Goal: Task Accomplishment & Management: Complete application form

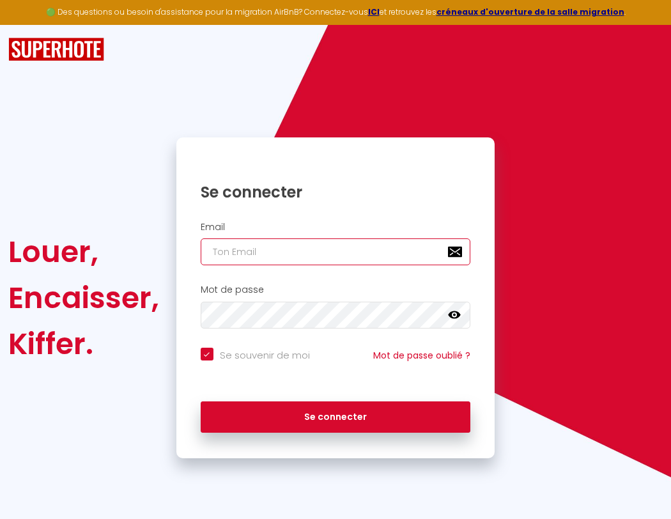
type input "l"
checkbox input "true"
type input "le"
checkbox input "true"
type input "les"
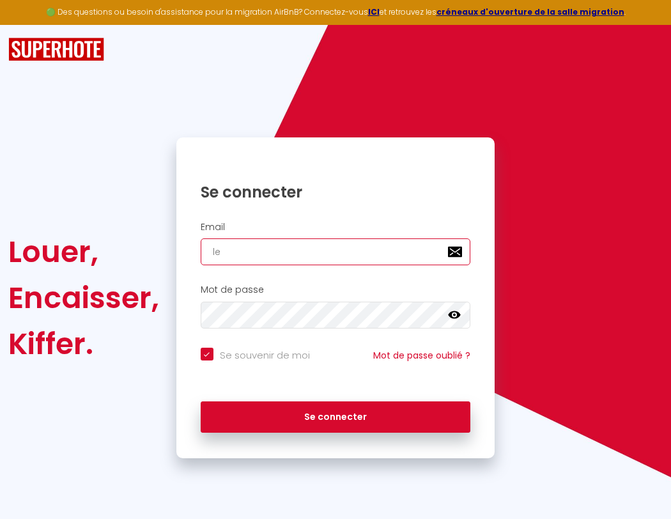
checkbox input "true"
type input "lesp"
checkbox input "true"
type input "lespa"
checkbox input "true"
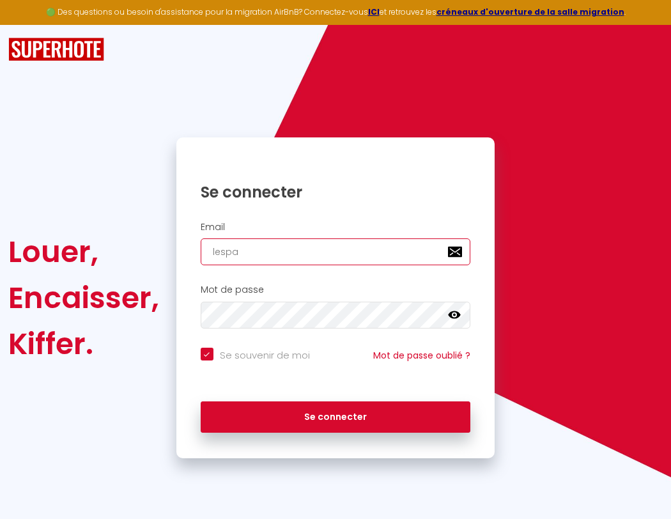
type input "lespac"
checkbox input "true"
type input "lespace"
checkbox input "true"
type input "lespaced"
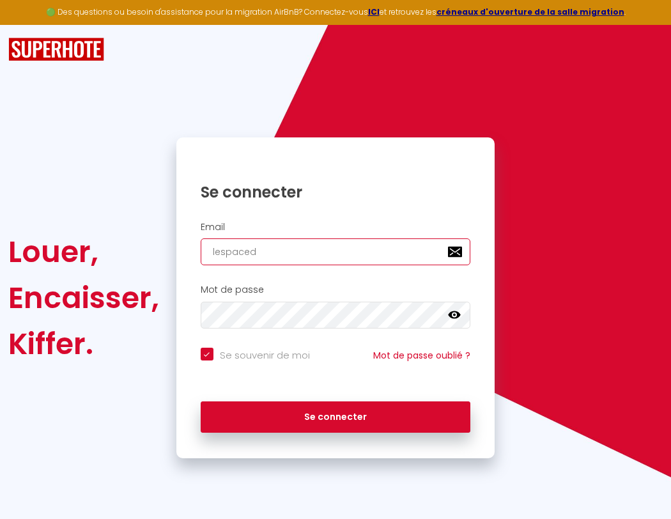
checkbox input "true"
type input "le"
checkbox input "true"
type input "lespacede"
checkbox input "true"
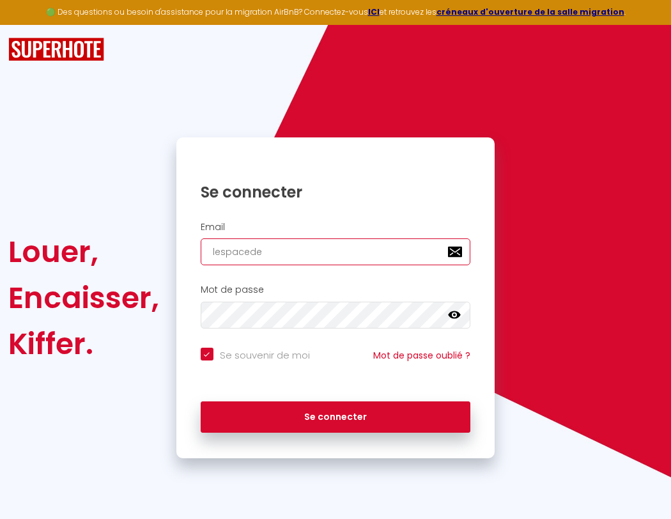
type input "les"
checkbox input "true"
type input "lespacedet"
checkbox input "true"
type input "lesp"
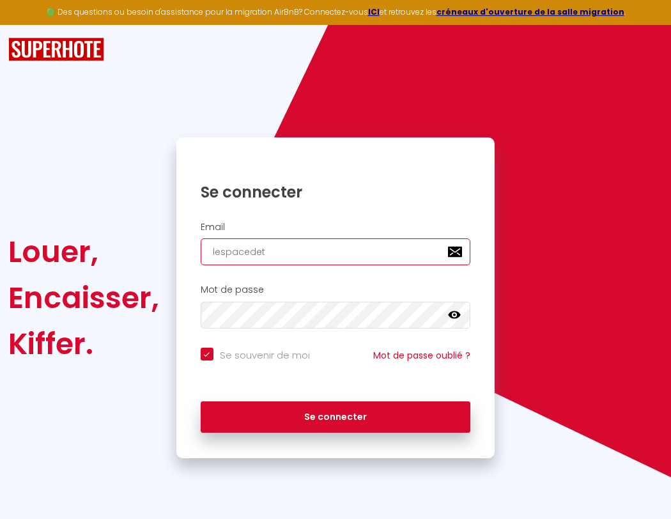
checkbox input "true"
type input "lespacedete"
checkbox input "true"
type input "lespa"
checkbox input "true"
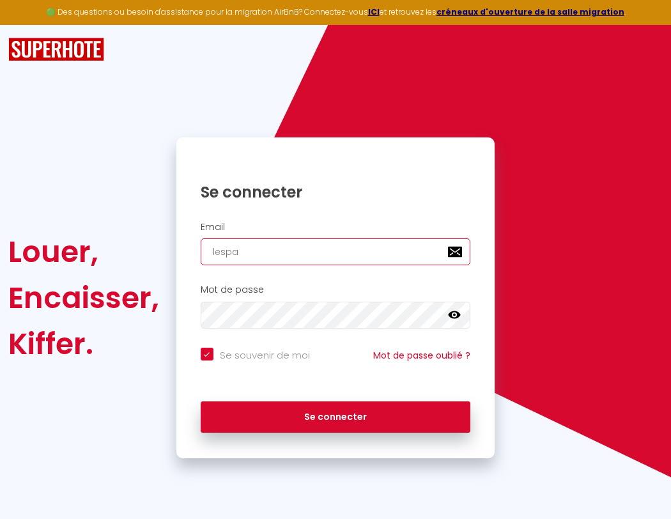
type input "lespacedeten"
checkbox input "true"
type input "lespac"
checkbox input "true"
type input "lespacedetent"
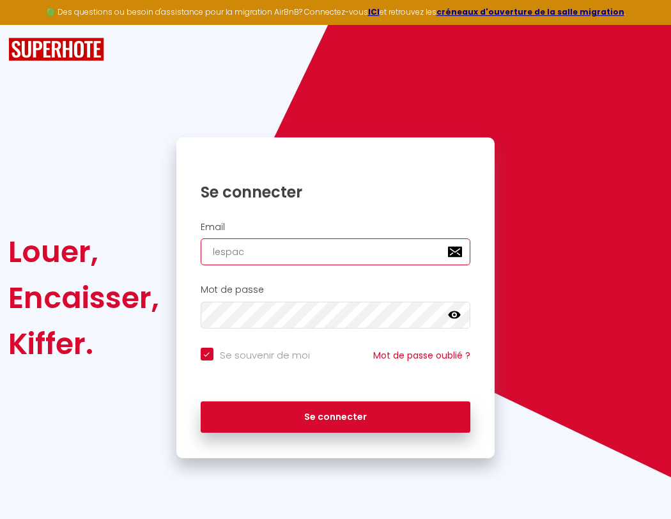
checkbox input "true"
type input "l"
checkbox input "true"
type input "lespace"
checkbox input "true"
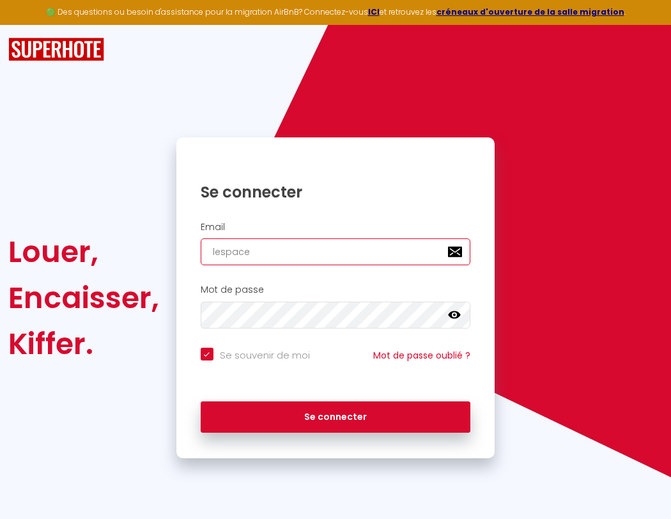
type input "lespacedetente"
checkbox input "true"
type input "lespaced"
checkbox input "true"
type input "les"
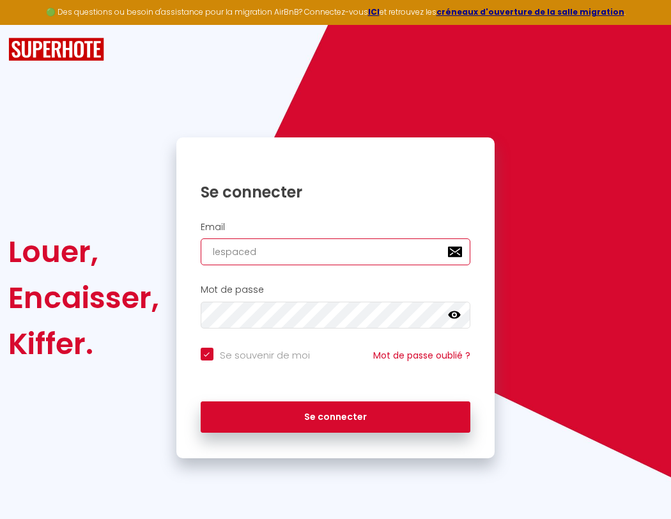
checkbox input "true"
type input "lespacedetente@"
checkbox input "true"
type input "lespacede"
checkbox input "true"
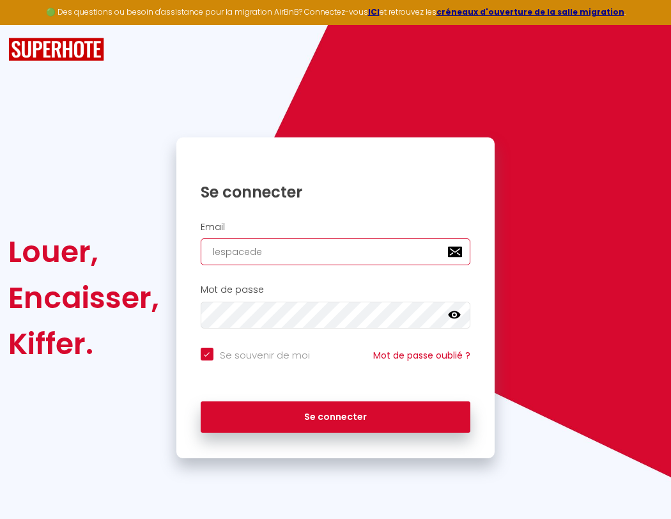
type input "lesp"
checkbox input "true"
type input "lespacedetente@g"
checkbox input "true"
type input "lespacedet"
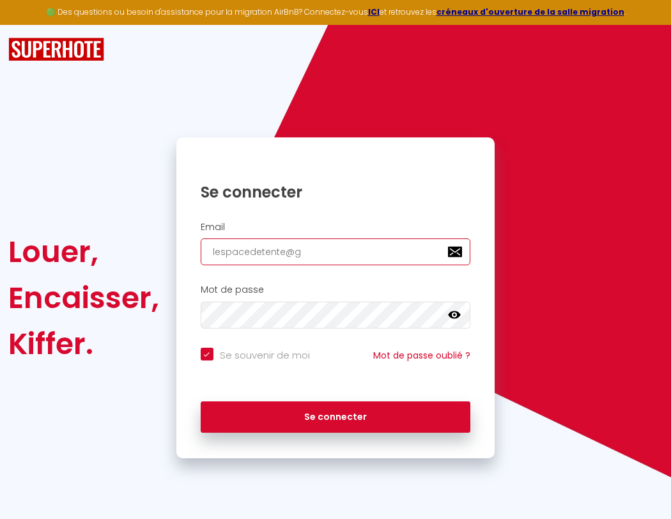
checkbox input "true"
type input "lespa"
checkbox input "true"
type input "lespacedetente@gm"
checkbox input "true"
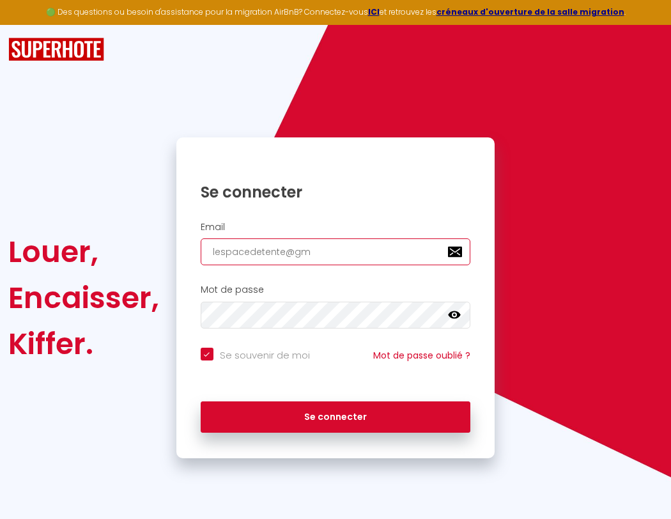
type input "lespacedete"
checkbox input "true"
type input "lespac"
checkbox input "true"
type input "lespacedetente@gma"
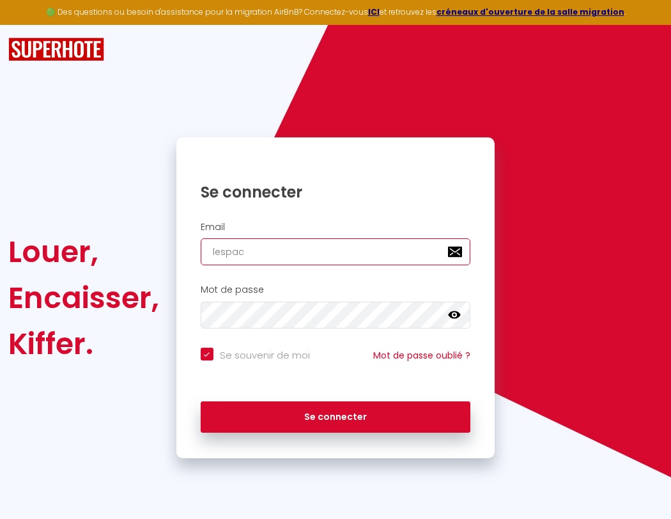
checkbox input "true"
type input "lespacedeten"
checkbox input "true"
type input "lespace"
checkbox input "true"
